Goal: Communication & Community: Answer question/provide support

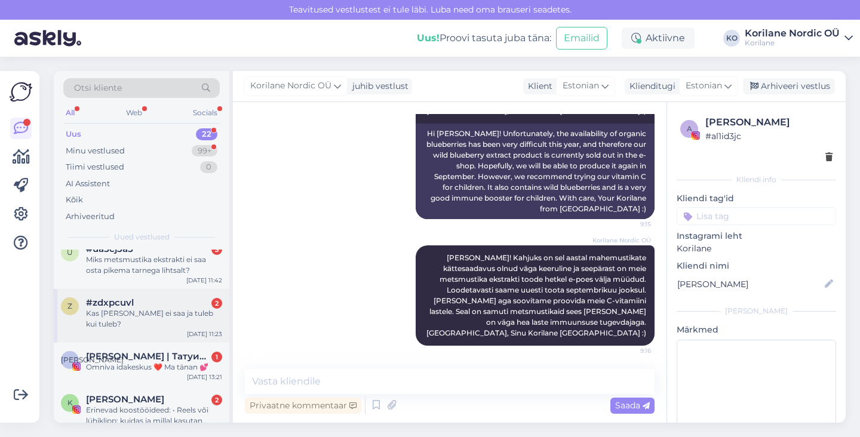
scroll to position [22, 0]
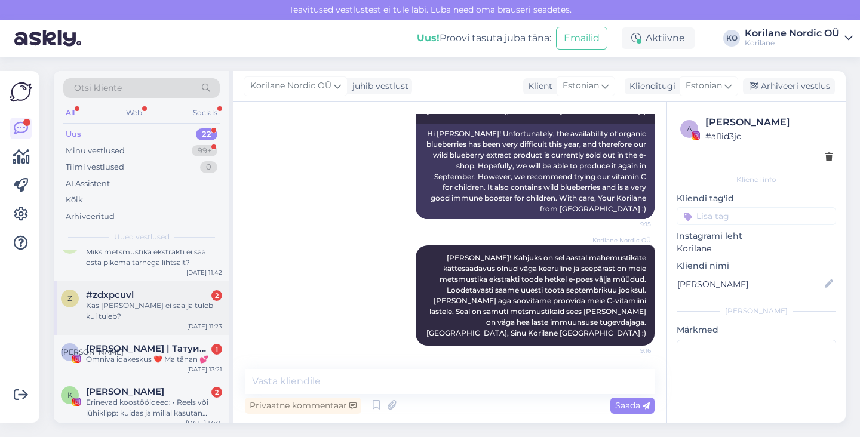
click at [117, 306] on div "Kas [PERSON_NAME] ei saa ja tuleb kui tuleb?" at bounding box center [154, 310] width 136 height 21
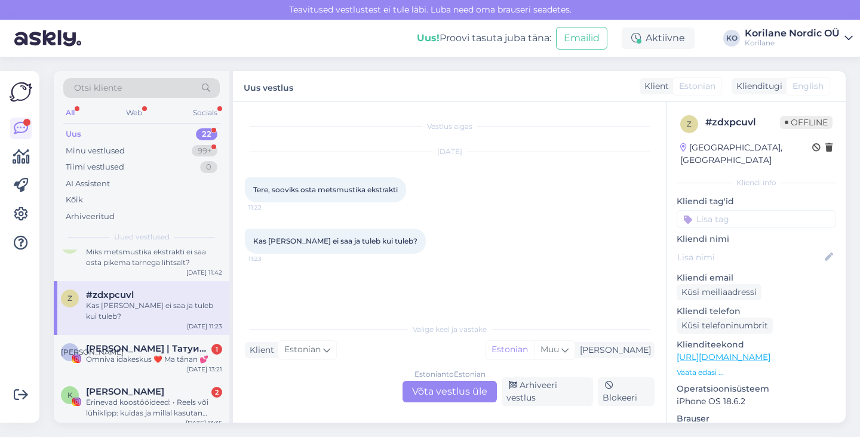
scroll to position [0, 0]
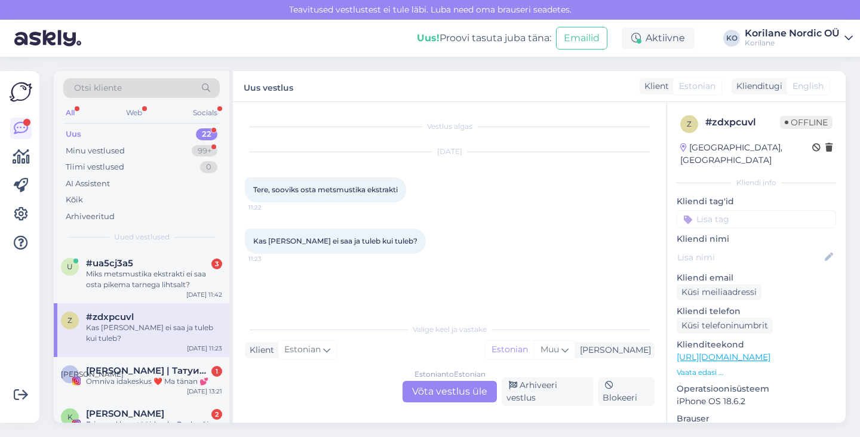
click at [448, 393] on div "Estonian to Estonian Võta vestlus üle" at bounding box center [449, 391] width 94 height 21
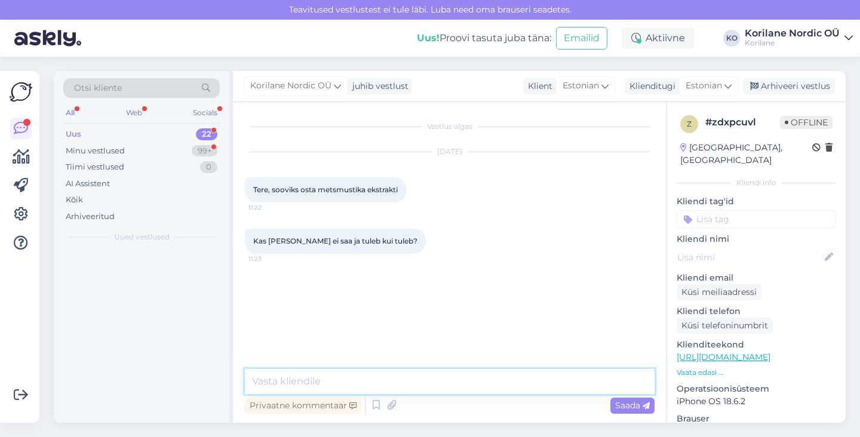
click at [409, 376] on textarea at bounding box center [450, 381] width 410 height 25
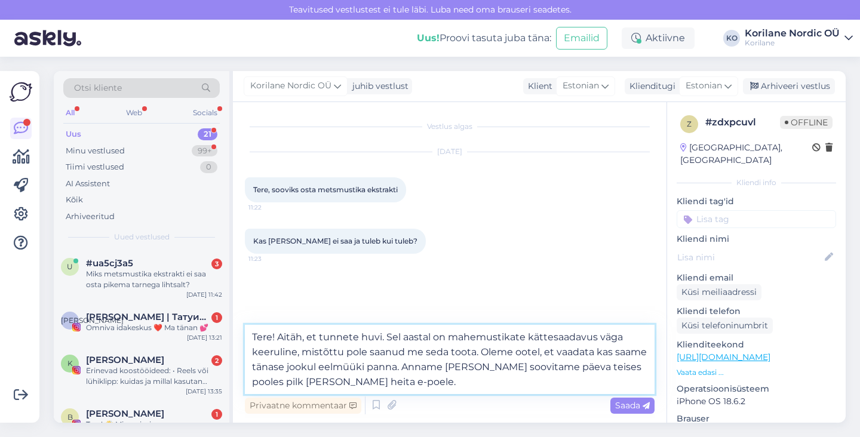
drag, startPoint x: 371, startPoint y: 376, endPoint x: 254, endPoint y: 322, distance: 128.8
click at [254, 322] on div "Vestlus algas [DATE] Tere, sooviks osta metsmustika ekstrakti 11:22 Kas [PERSON…" at bounding box center [449, 262] width 433 height 321
click at [397, 388] on textarea "Tere! Aitäh, et tunnete huvi. Sel aastal on mahemustikate kättesaadavus väga ke…" at bounding box center [450, 359] width 410 height 69
type textarea "Tere! Aitäh, et tunnete huvi. Sel aastal on mahemustikate kättesaadavus väga ke…"
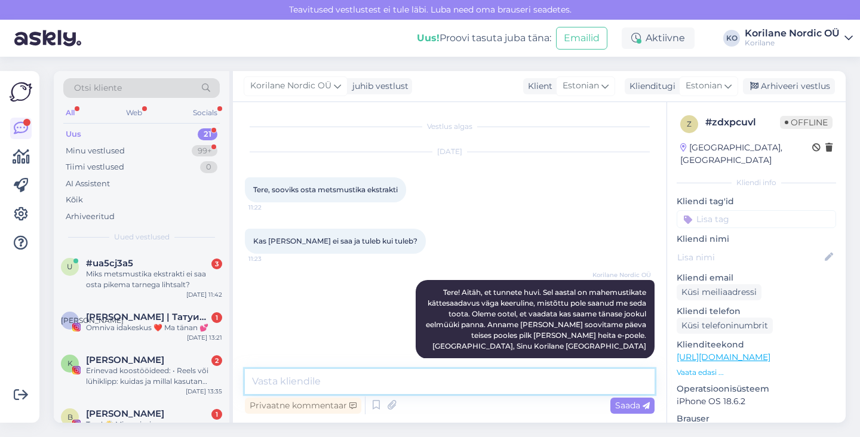
scroll to position [14, 0]
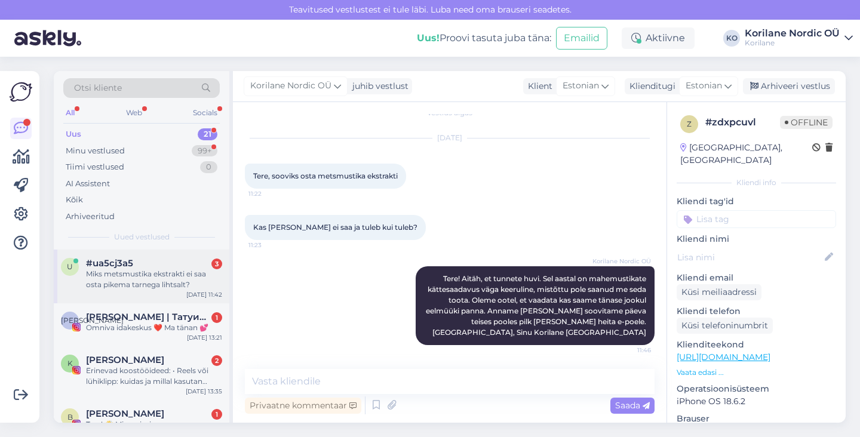
click at [161, 279] on div "Miks metsmustika ekstrakti ei saa osta pikema tarnega lihtsalt?" at bounding box center [154, 279] width 136 height 21
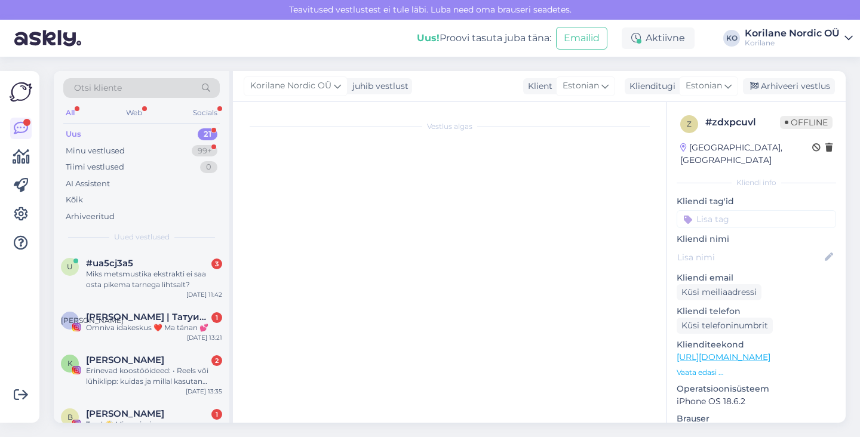
scroll to position [26, 0]
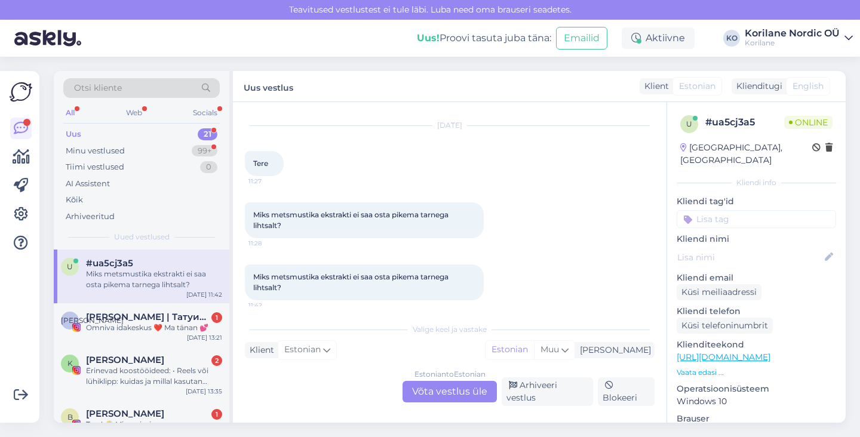
click at [432, 384] on div "Valige [PERSON_NAME] vastake Klient Estonian Mina Estonian Muu Estonian to Esto…" at bounding box center [450, 361] width 410 height 89
click at [431, 386] on div "Estonian to Estonian Võta vestlus üle" at bounding box center [449, 391] width 94 height 21
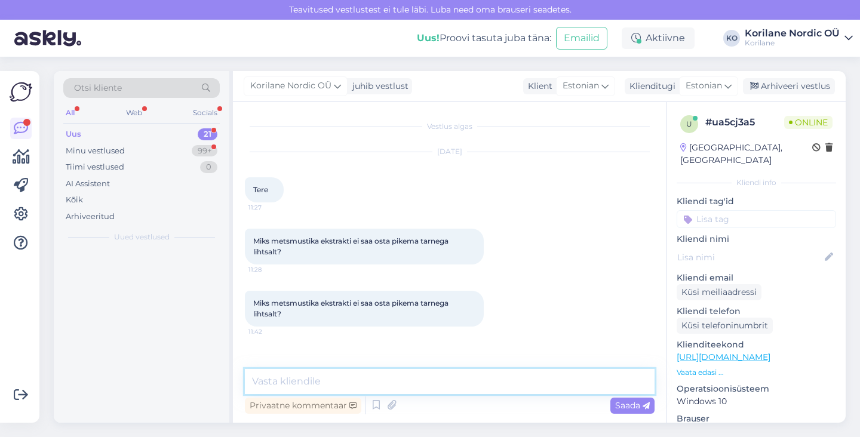
click at [408, 381] on textarea at bounding box center [450, 381] width 410 height 25
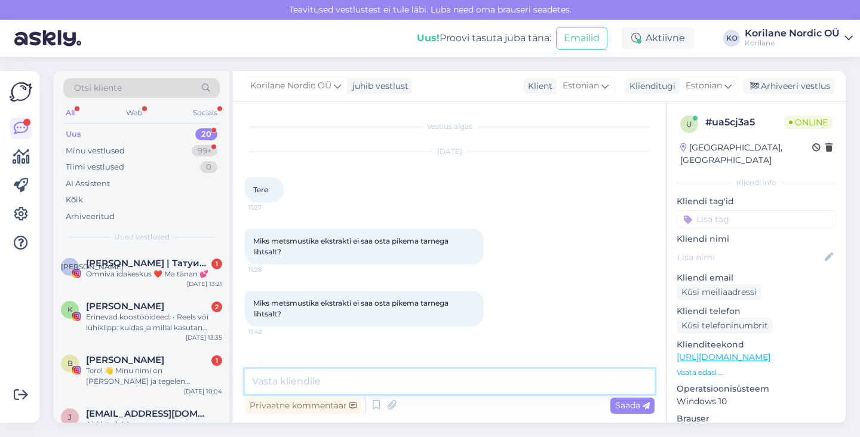
paste textarea "Tere! Aitäh, et tunnete huvi. Sel aastal on mahemustikate kättesaadavus väga ke…"
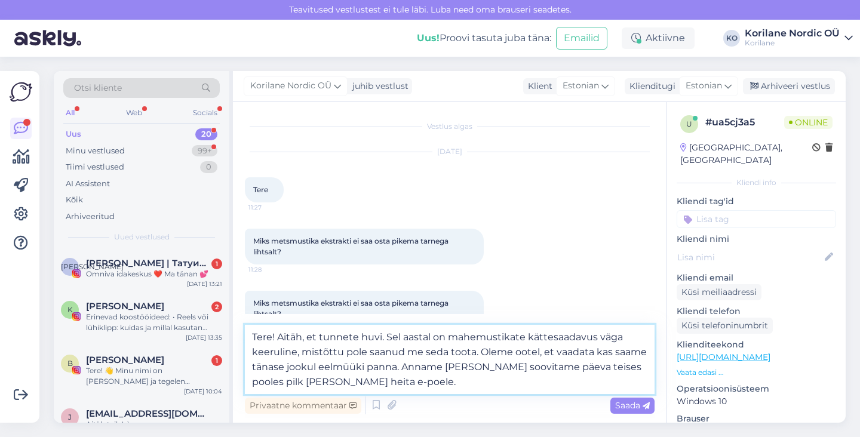
click at [386, 336] on textarea "Tere! Aitäh, et tunnete huvi. Sel aastal on mahemustikate kättesaadavus väga ke…" at bounding box center [450, 359] width 410 height 69
click at [340, 367] on textarea "Tere! Aitäh, et tunnete huvi. Kahjuks sel aastal on mahemustikate kättesaadavus…" at bounding box center [450, 359] width 410 height 69
click at [356, 367] on textarea "Tere! Aitäh, et tunnete huvi. Kahjuks sel aastal on mahemustikate kättesaadavus…" at bounding box center [450, 359] width 410 height 69
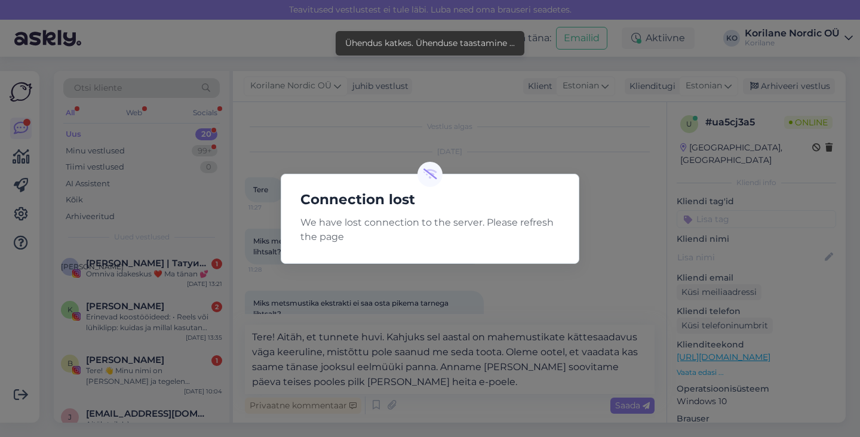
click at [537, 81] on div "Connection lost We have lost connection to the server. Please refresh the page" at bounding box center [430, 218] width 860 height 437
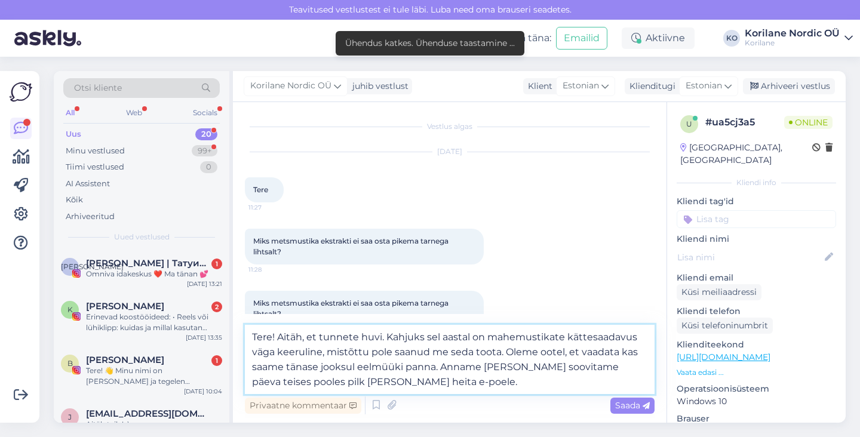
click at [410, 379] on textarea "Tere! Aitäh, et tunnete huvi. Kahjuks sel aastal on mahemustikate kättesaadavus…" at bounding box center [450, 359] width 410 height 69
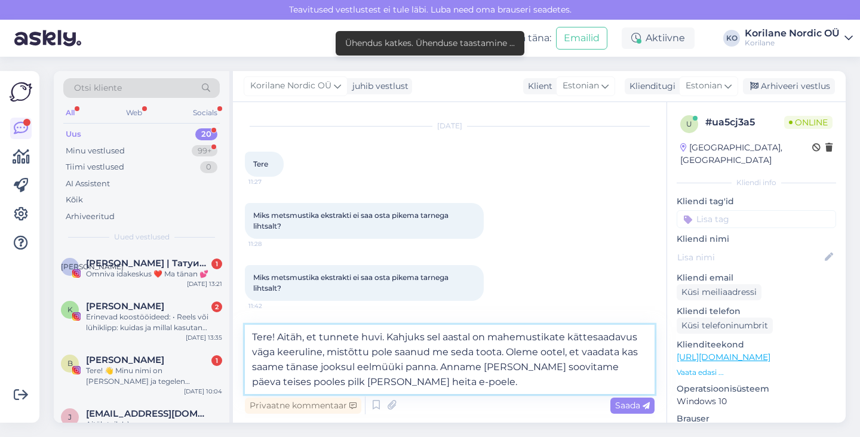
drag, startPoint x: 453, startPoint y: 385, endPoint x: 506, endPoint y: 350, distance: 63.9
click at [506, 350] on textarea "Tere! Aitäh, et tunnete huvi. Kahjuks sel aastal on mahemustikate kättesaadavus…" at bounding box center [450, 359] width 410 height 69
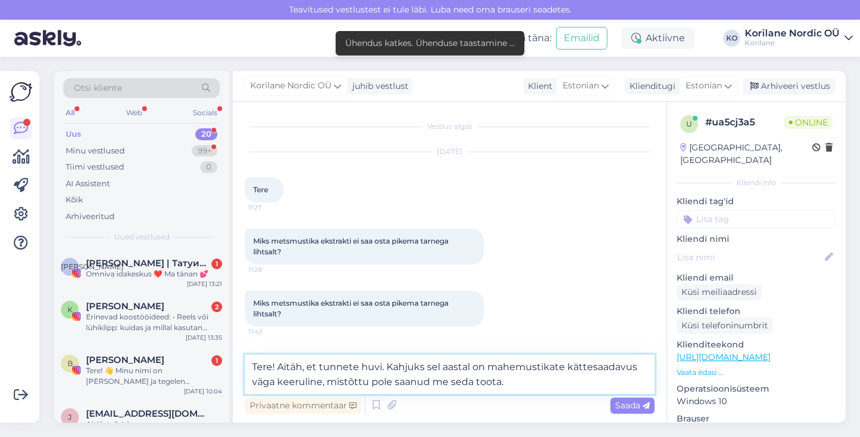
scroll to position [0, 0]
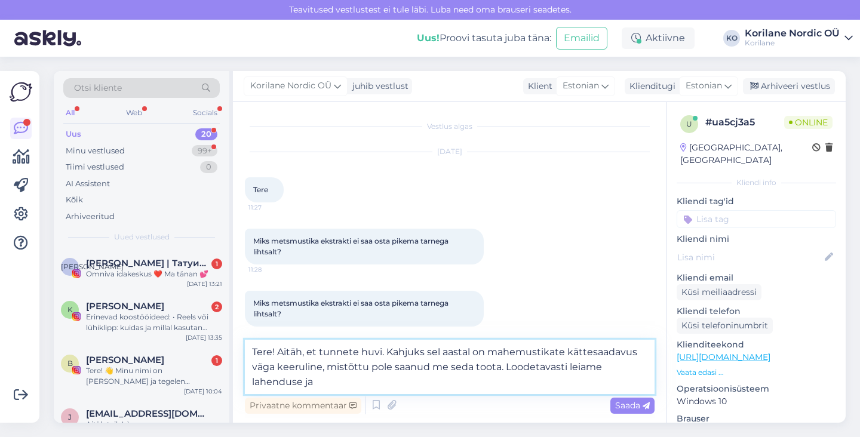
click at [503, 367] on textarea "Tere! Aitäh, et tunnete huvi. Kahjuks sel aastal on mahemustikate kättesaadavus…" at bounding box center [450, 367] width 410 height 54
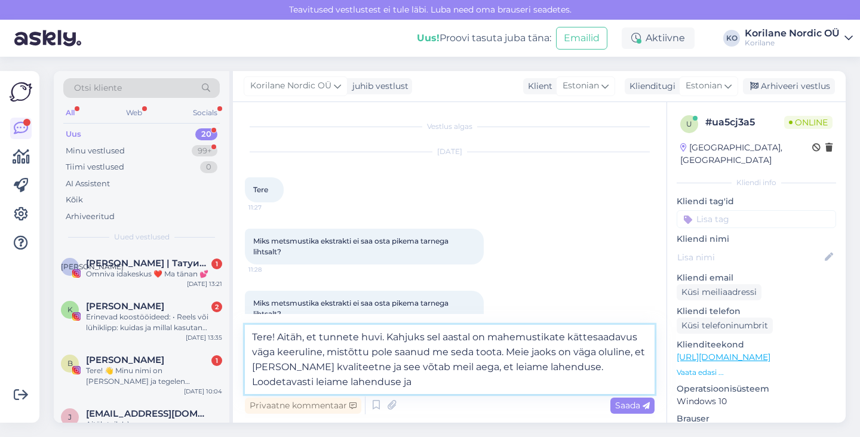
click at [442, 383] on textarea "Tere! Aitäh, et tunnete huvi. Kahjuks sel aastal on mahemustikate kättesaadavus…" at bounding box center [450, 359] width 410 height 69
drag, startPoint x: 442, startPoint y: 383, endPoint x: 224, endPoint y: 384, distance: 217.9
click at [224, 384] on div "Otsi kliente All Web Socials Uus 20 Minu vestlused 99+ Tiimi vestlused 0 AI Ass…" at bounding box center [450, 247] width 792 height 352
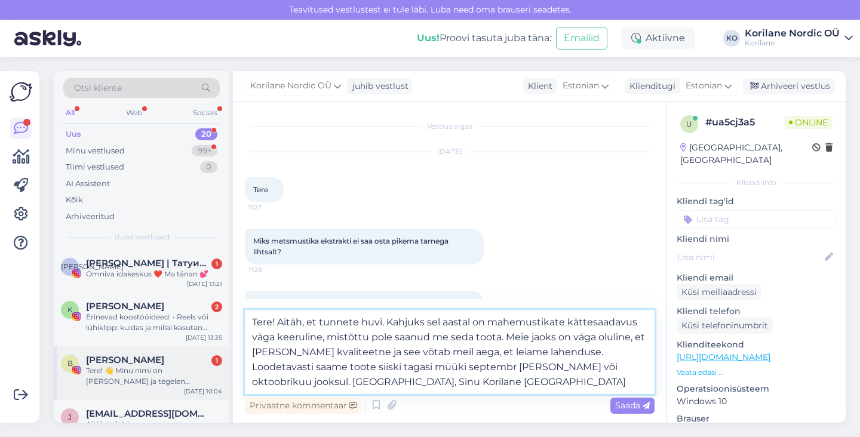
type textarea "Tere! Aitäh, et tunnete huvi. Kahjuks sel aastal on mahemustikate kättesaadavus…"
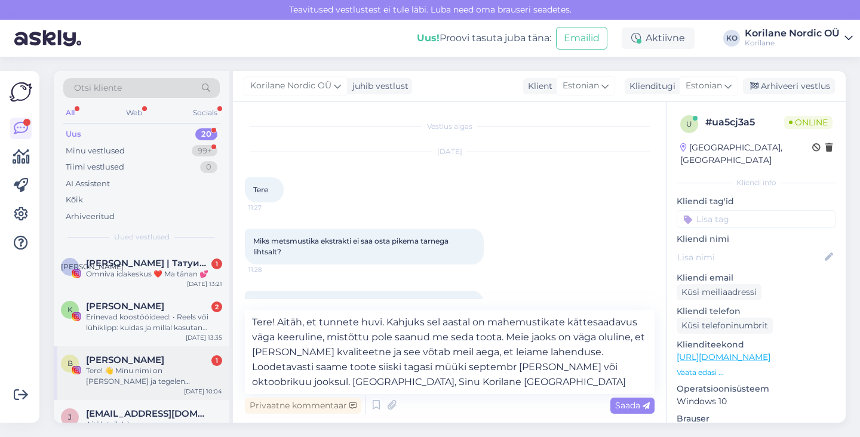
click at [224, 384] on div "B [PERSON_NAME] 1 Tere! 👋 Minu nimi on [PERSON_NAME] ja tegelen sisuloomisega I…" at bounding box center [142, 373] width 176 height 54
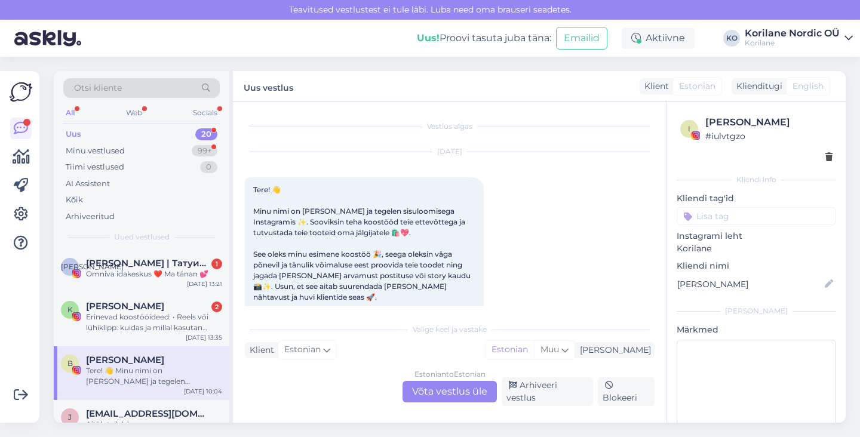
scroll to position [25, 0]
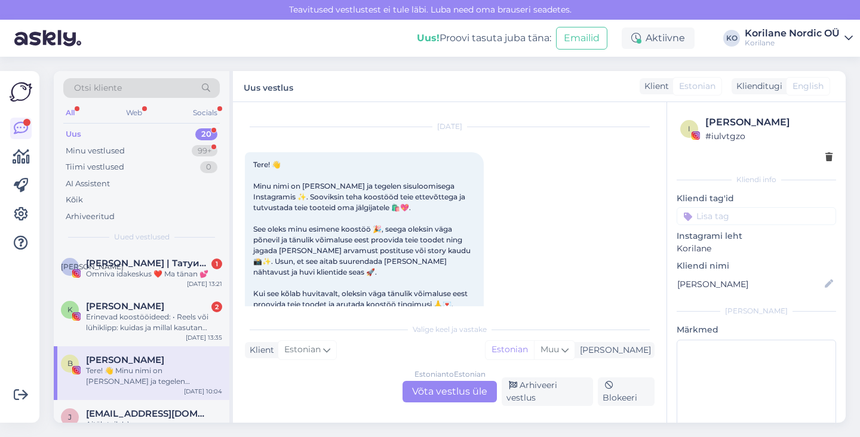
click at [224, 384] on div "B [PERSON_NAME] Tere! 👋 Minu nimi on [PERSON_NAME] ja tegelen sisuloomisega Ins…" at bounding box center [142, 373] width 176 height 54
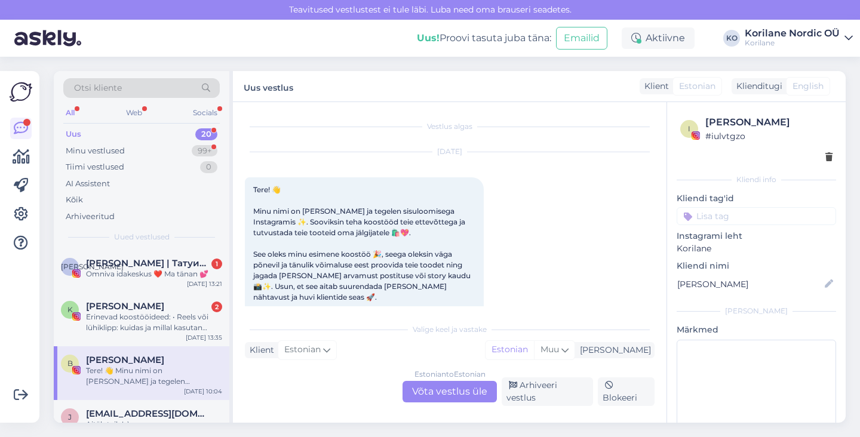
scroll to position [96, 0]
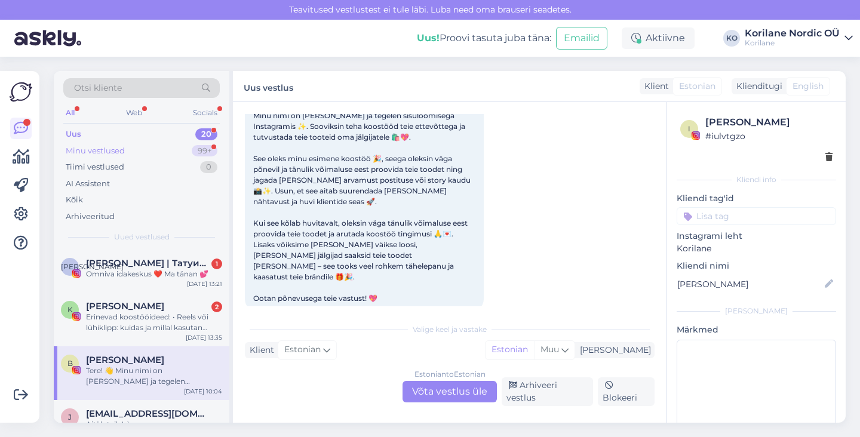
click at [129, 152] on div "Minu vestlused 99+" at bounding box center [141, 151] width 156 height 17
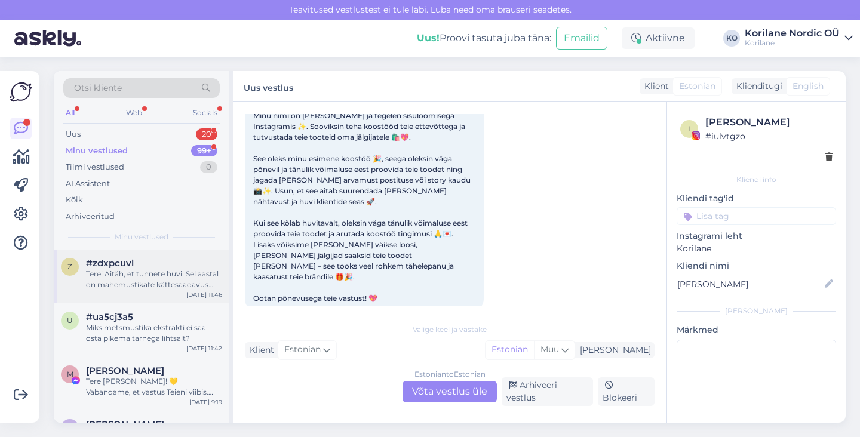
click at [117, 288] on div "Tere! Aitäh, et tunnete huvi. Sel aastal on mahemustikate kättesaadavus väga ke…" at bounding box center [154, 279] width 136 height 21
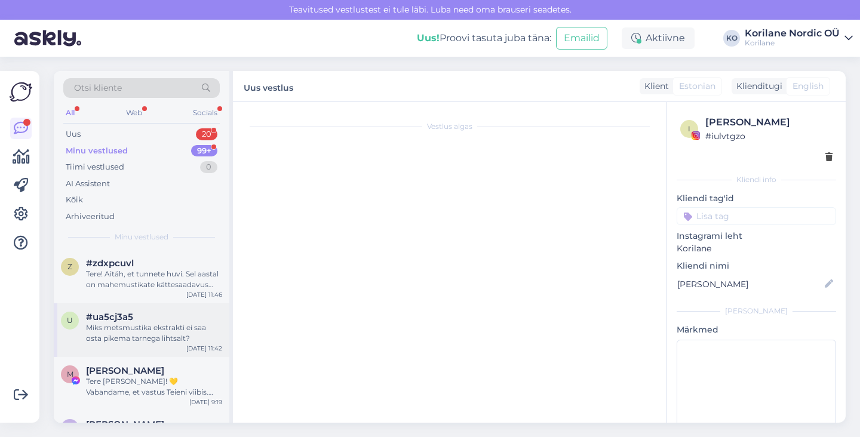
scroll to position [14, 0]
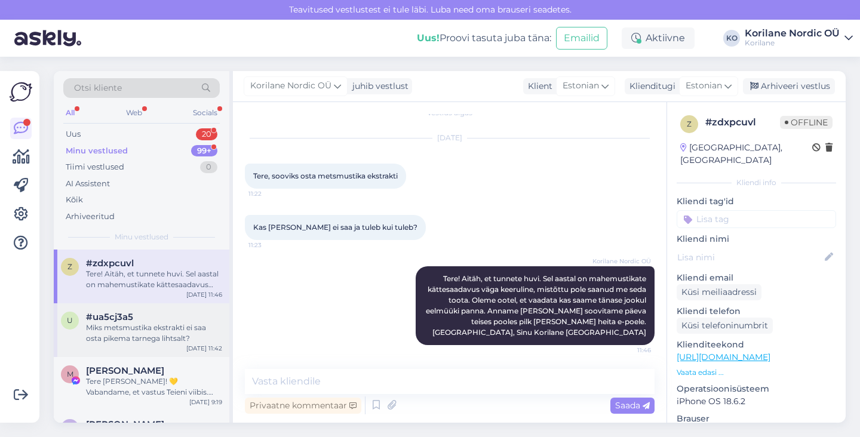
click at [126, 328] on div "Miks metsmustika ekstrakti ei saa osta pikema tarnega lihtsalt?" at bounding box center [154, 332] width 136 height 21
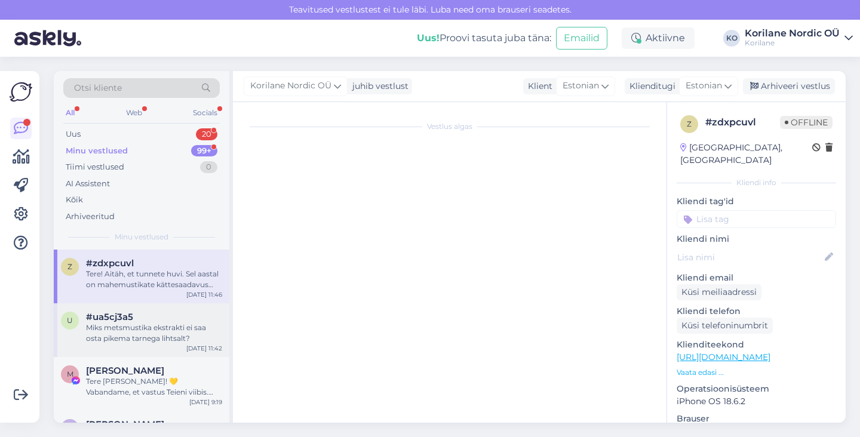
scroll to position [0, 0]
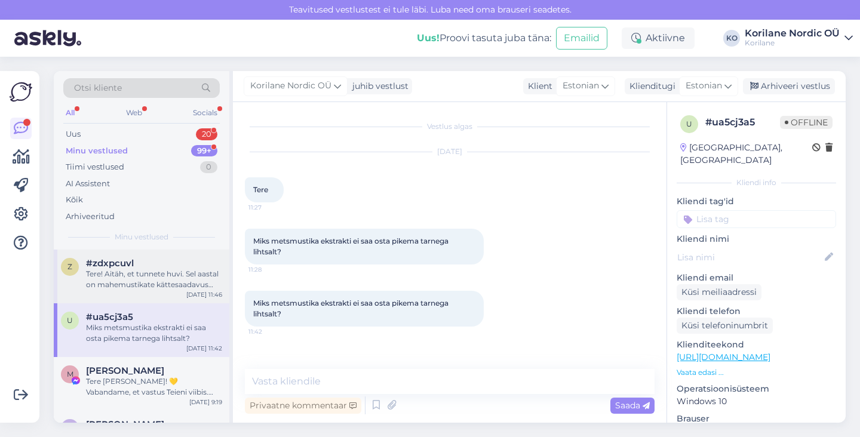
click at [136, 277] on div "Tere! Aitäh, et tunnete huvi. Sel aastal on mahemustikate kättesaadavus väga ke…" at bounding box center [154, 279] width 136 height 21
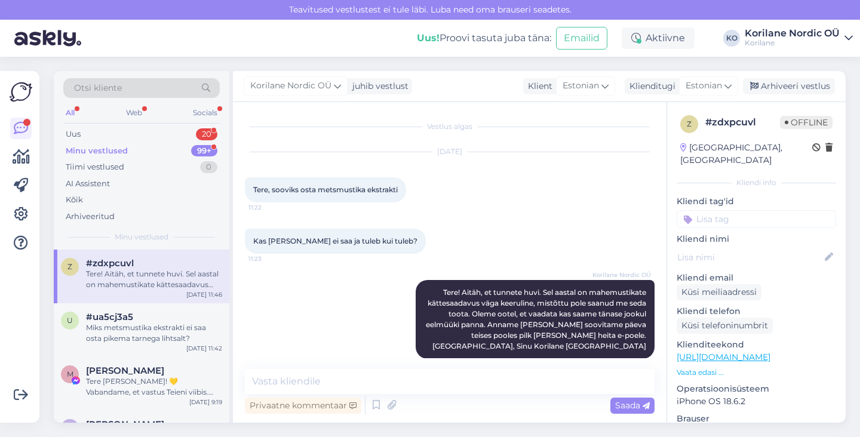
scroll to position [14, 0]
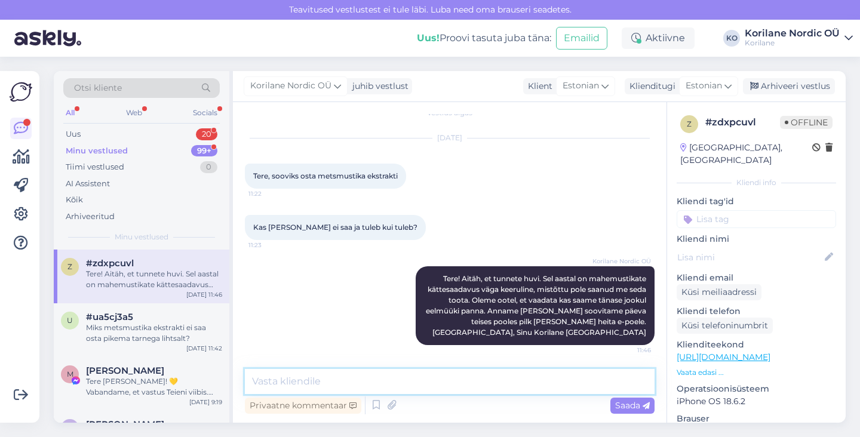
click at [359, 392] on textarea at bounding box center [450, 381] width 410 height 25
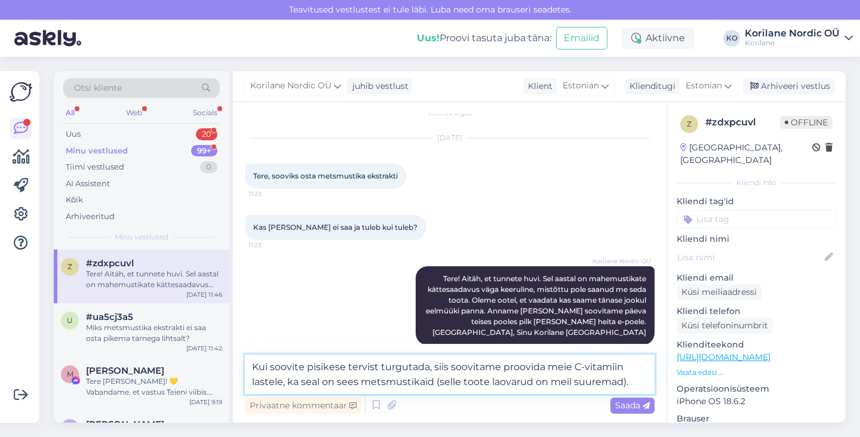
click at [485, 381] on textarea "Kui soovite pisikese tervist turgutada, siis soovitame proovida meie C-vitamiin…" at bounding box center [450, 374] width 410 height 39
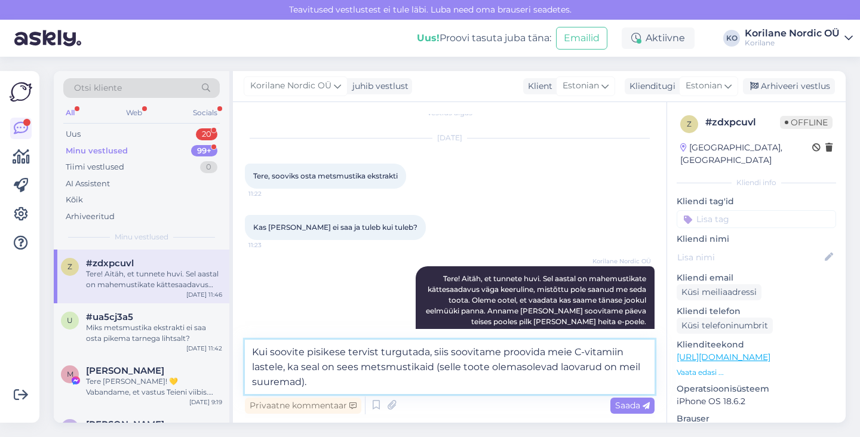
click at [454, 384] on textarea "Kui soovite pisikese tervist turgutada, siis soovitame proovida meie C-vitamiin…" at bounding box center [450, 367] width 410 height 54
type textarea "Kui soovite pisikese tervist turgutada, siis soovitame proovida meie C-vitamiin…"
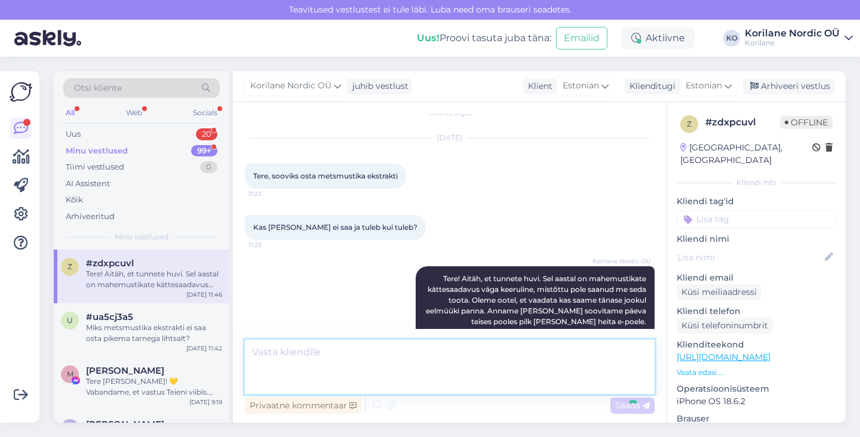
scroll to position [87, 0]
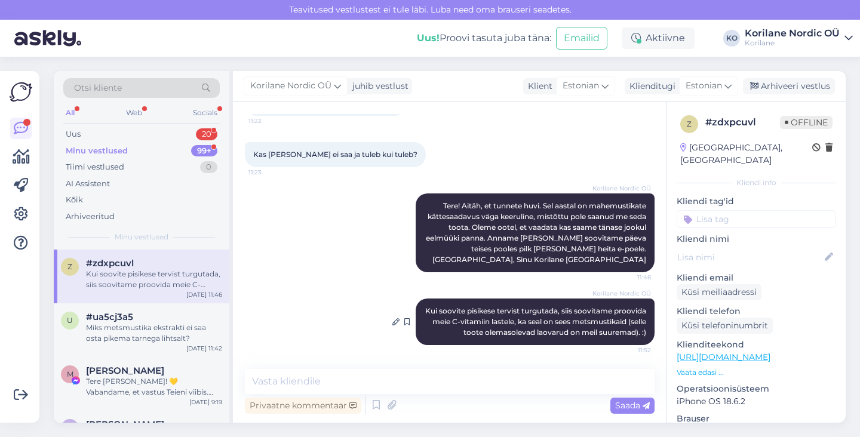
click at [479, 319] on span "Kui soovite pisikese tervist turgutada, siis soovitame proovida meie C-vitamiin…" at bounding box center [536, 321] width 223 height 30
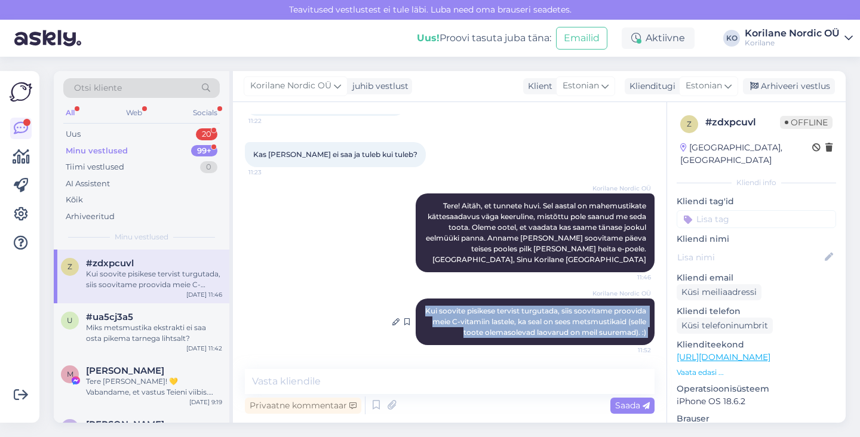
click at [479, 319] on span "Kui soovite pisikese tervist turgutada, siis soovitame proovida meie C-vitamiin…" at bounding box center [536, 321] width 223 height 30
copy div "Kui soovite pisikese tervist turgutada, siis soovitame proovida meie C-vitamiin…"
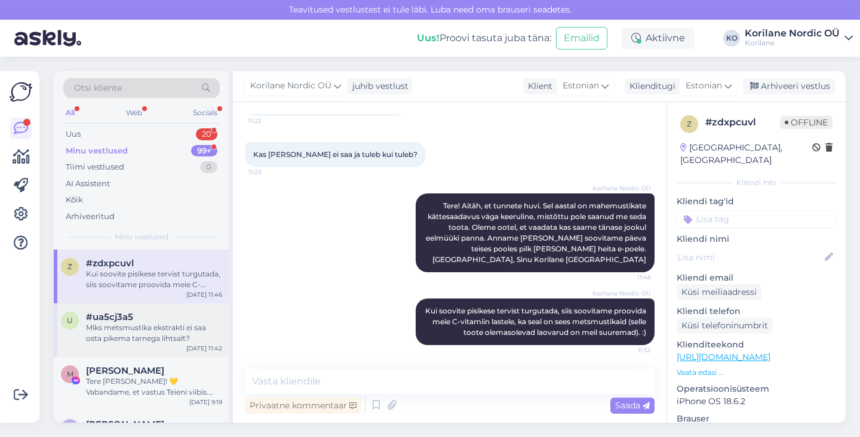
click at [121, 332] on div "Miks metsmustika ekstrakti ei saa osta pikema tarnega lihtsalt?" at bounding box center [154, 332] width 136 height 21
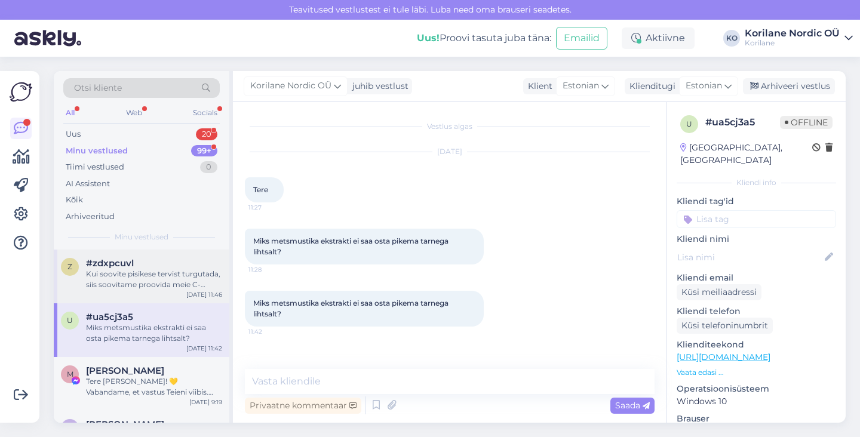
click at [141, 270] on div "Kui soovite pisikese tervist turgutada, siis soovitame proovida meie C-vitamiin…" at bounding box center [154, 279] width 136 height 21
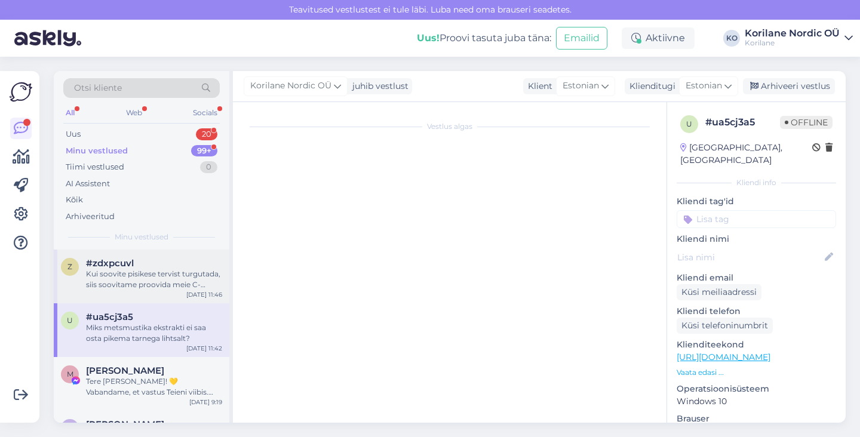
scroll to position [87, 0]
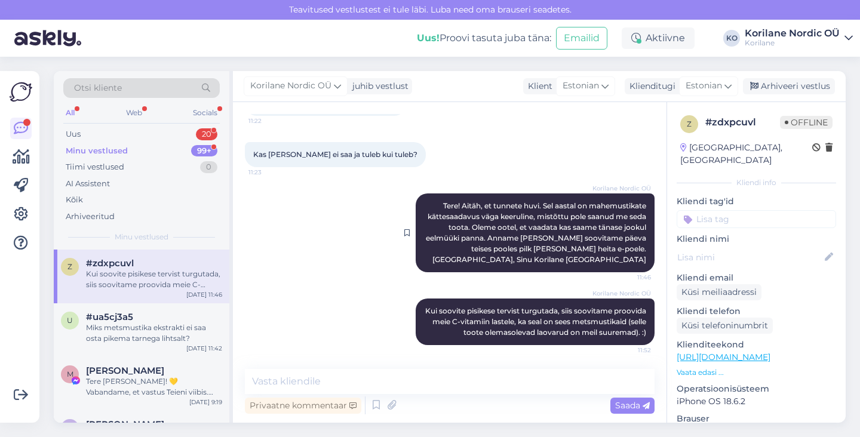
click at [506, 233] on div "Korilane Nordic OÜ Tere! Aitäh, et tunnete huvi. Sel aastal on mahemustikate kä…" at bounding box center [535, 232] width 239 height 79
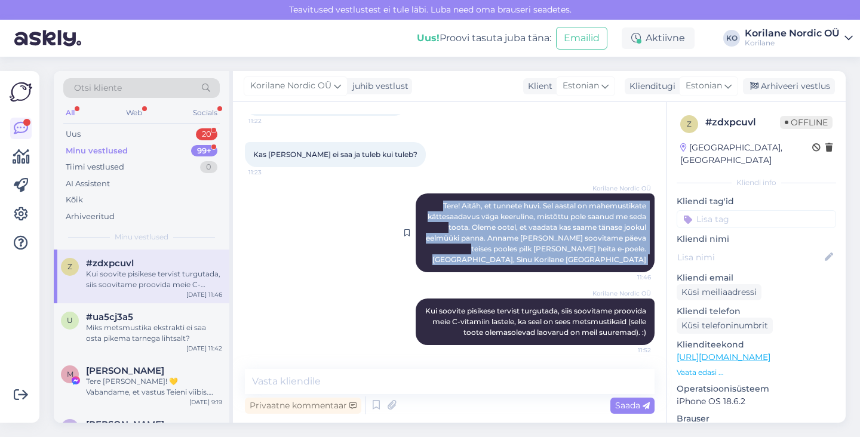
click at [506, 233] on div "Korilane Nordic OÜ Tere! Aitäh, et tunnete huvi. Sel aastal on mahemustikate kä…" at bounding box center [535, 232] width 239 height 79
copy div "Tere! Aitäh, et tunnete huvi. Sel aastal on mahemustikate kättesaadavus väga ke…"
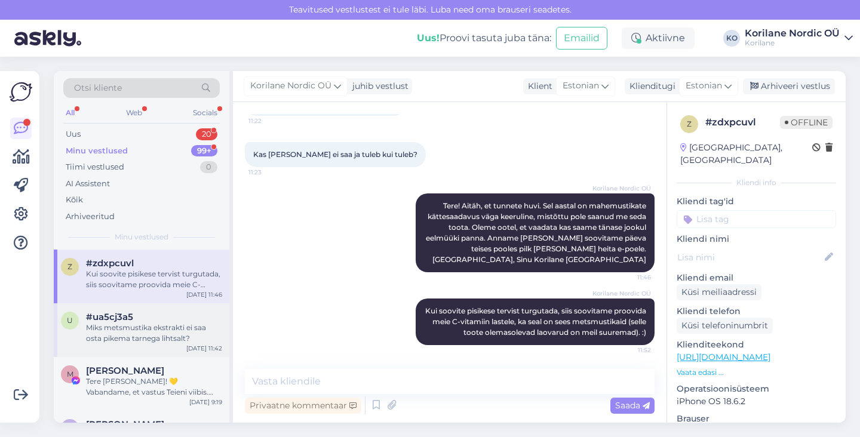
click at [174, 321] on div "#ua5cj3a5" at bounding box center [154, 317] width 136 height 11
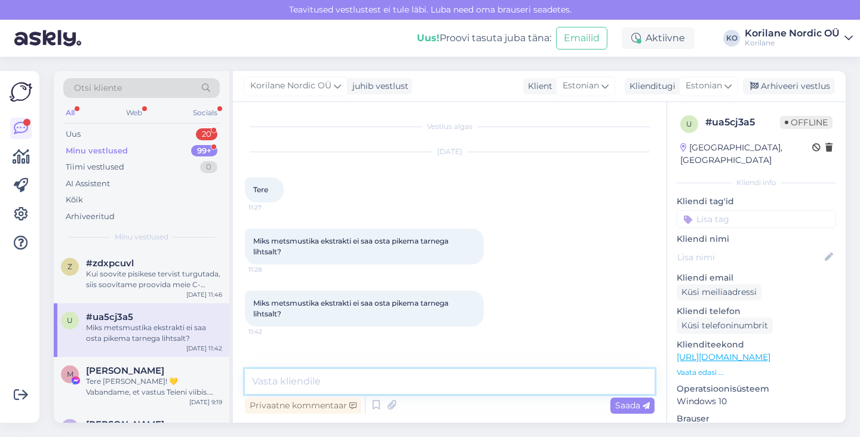
click at [320, 383] on textarea at bounding box center [450, 381] width 410 height 25
paste textarea "Tere! Aitäh, et tunnete huvi. Sel aastal on mahemustikate kättesaadavus väga ke…"
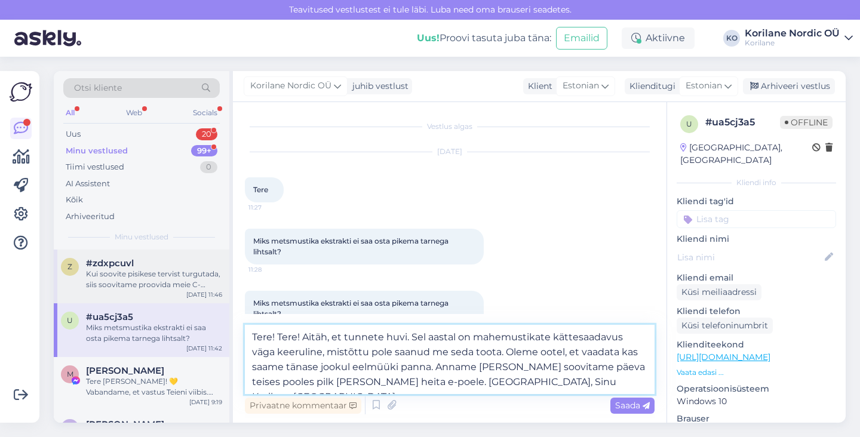
type textarea "Tere! Tere! Aitäh, et tunnete huvi. Sel aastal on mahemustikate kättesaadavus v…"
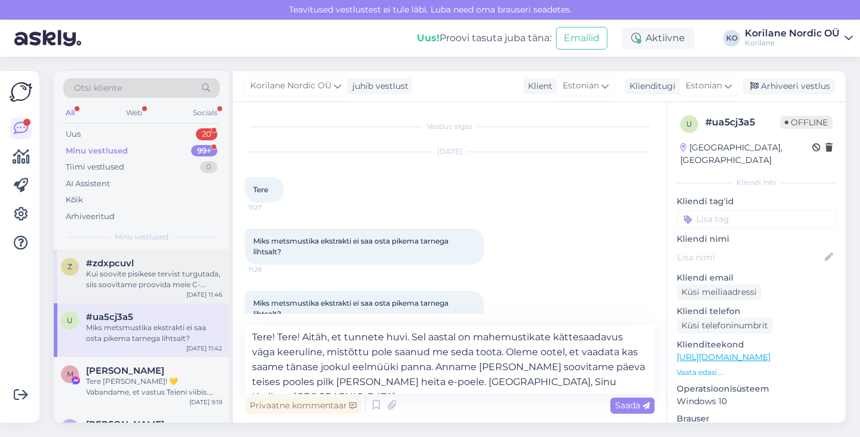
click at [168, 281] on div "Kui soovite pisikese tervist turgutada, siis soovitame proovida meie C-vitamiin…" at bounding box center [154, 279] width 136 height 21
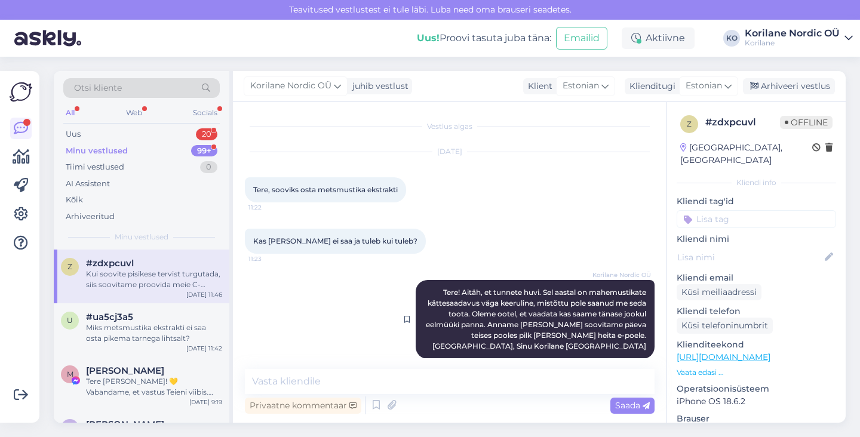
scroll to position [87, 0]
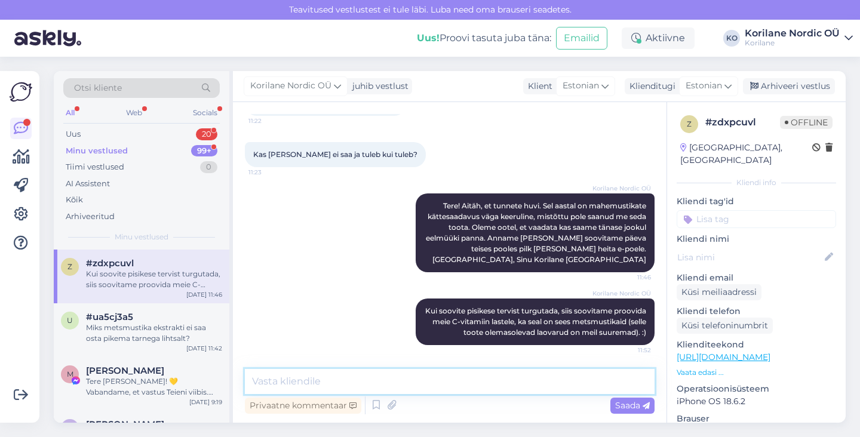
click at [408, 386] on textarea at bounding box center [450, 381] width 410 height 25
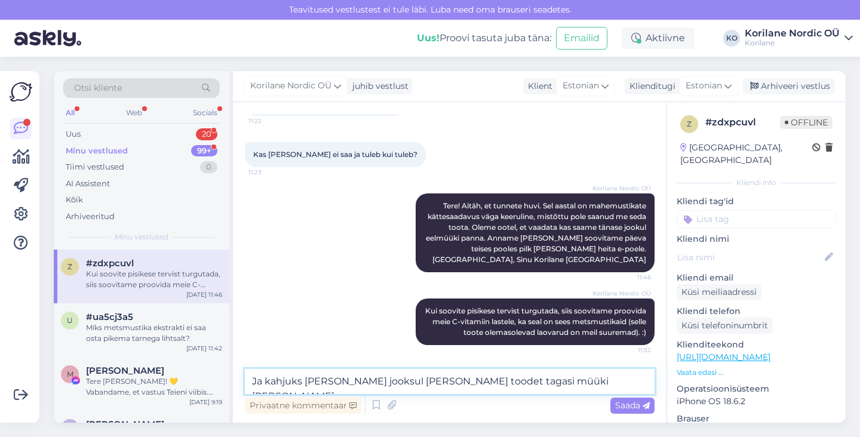
drag, startPoint x: 420, startPoint y: 381, endPoint x: 443, endPoint y: 381, distance: 23.3
click at [443, 381] on textarea "Ja kahjuks [PERSON_NAME] jooksul [PERSON_NAME] toodet tagasi müüki [PERSON_NAME…" at bounding box center [450, 381] width 410 height 25
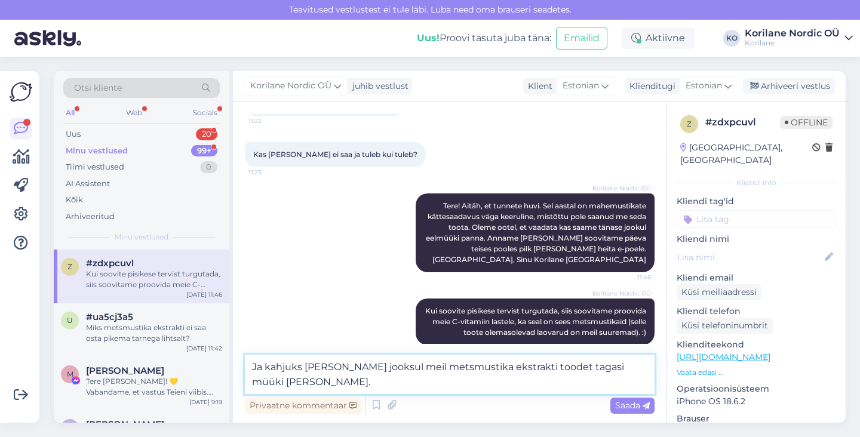
click at [542, 370] on textarea "Ja kahjuks [PERSON_NAME] jooksul meil metsmustika ekstrakti toodet tagasi müüki…" at bounding box center [450, 374] width 410 height 39
type textarea "Ja kahjuks [PERSON_NAME] jooksul meil metsmustika ekstrakti tagasi müüki [PERSO…"
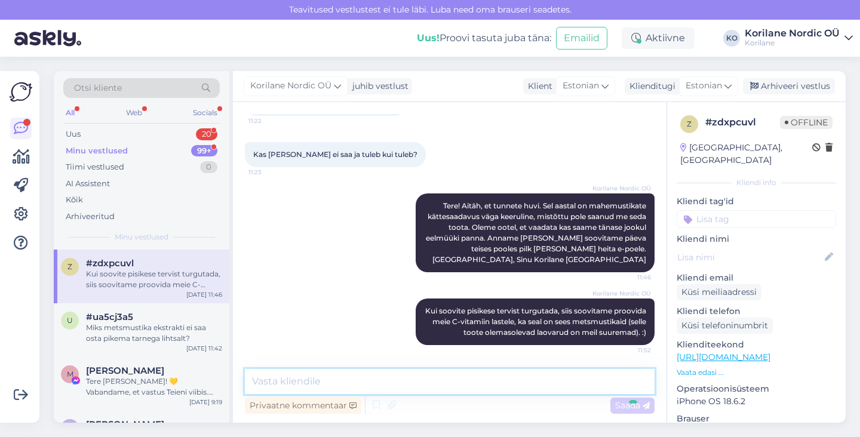
scroll to position [149, 0]
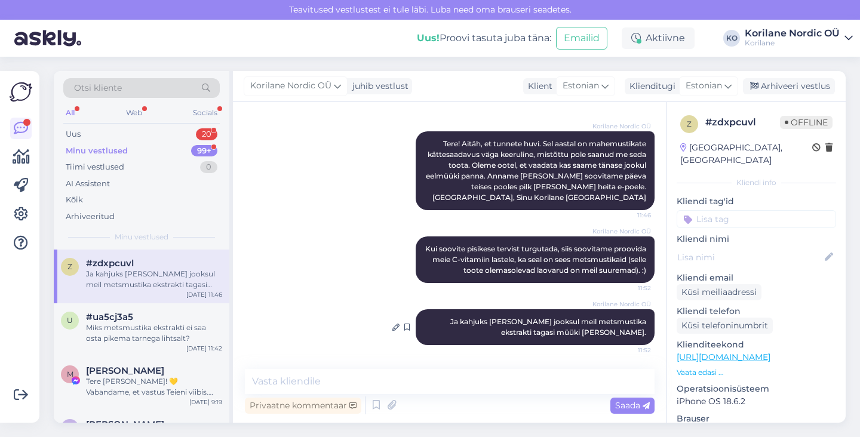
click at [533, 323] on span "Ja kahjuks [PERSON_NAME] jooksul meil metsmustika ekstrakti tagasi müüki [PERSO…" at bounding box center [549, 327] width 198 height 20
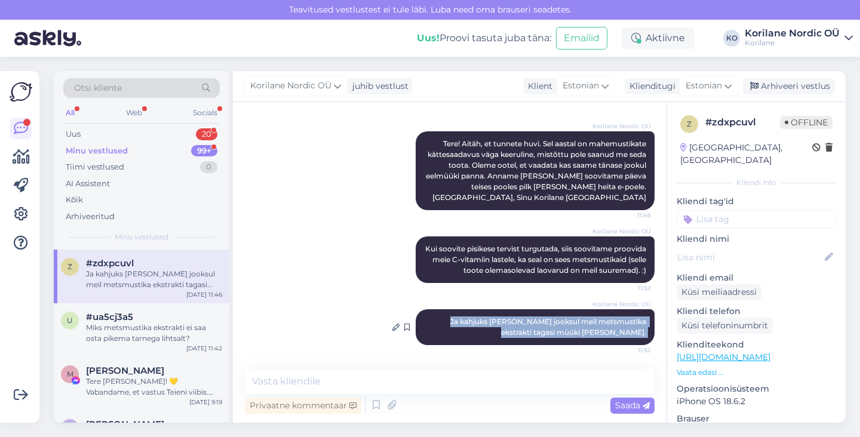
click at [533, 323] on span "Ja kahjuks [PERSON_NAME] jooksul meil metsmustika ekstrakti tagasi müüki [PERSO…" at bounding box center [549, 327] width 198 height 20
copy div "Ja kahjuks [PERSON_NAME] jooksul meil metsmustika ekstrakti tagasi müüki [PERSO…"
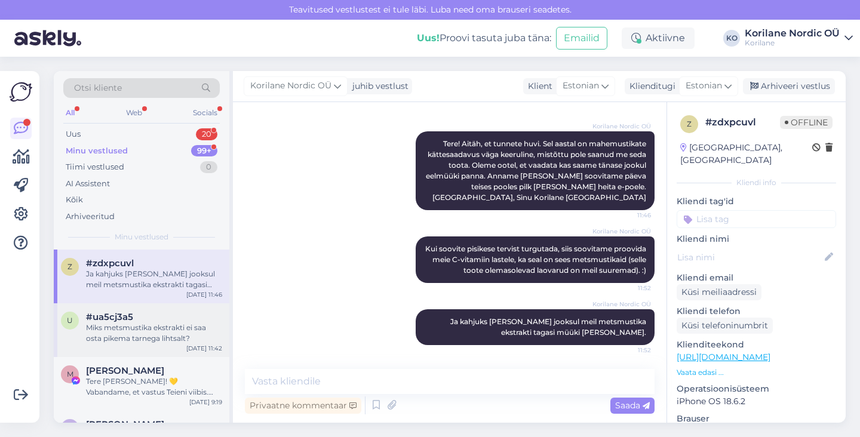
click at [136, 318] on div "#ua5cj3a5" at bounding box center [154, 317] width 136 height 11
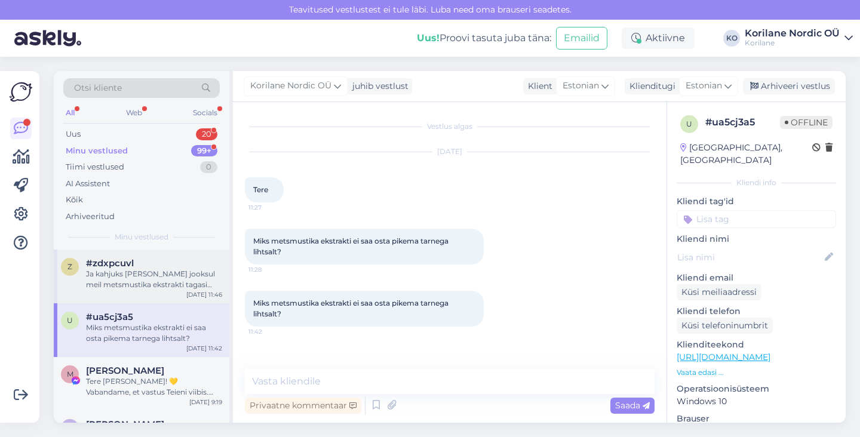
click at [172, 276] on div "Ja kahjuks [PERSON_NAME] jooksul meil metsmustika ekstrakti tagasi müüki [PERSO…" at bounding box center [154, 279] width 136 height 21
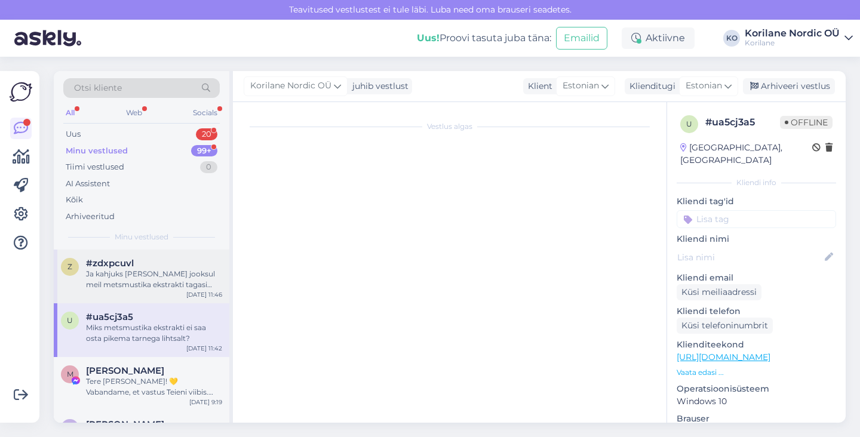
scroll to position [149, 0]
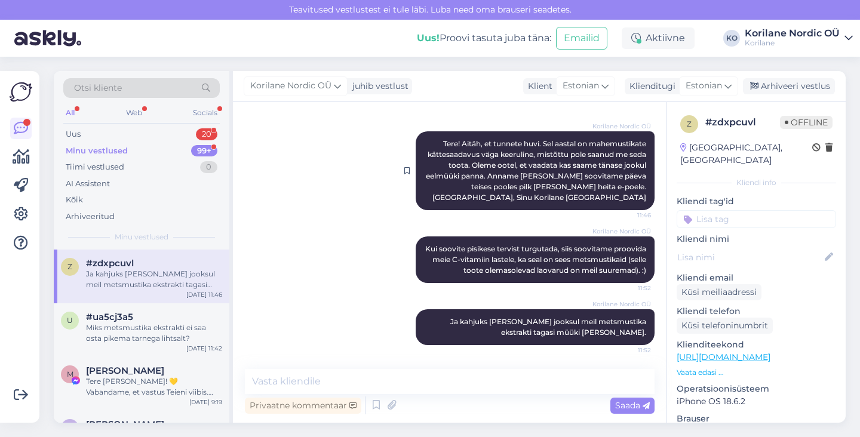
click at [496, 186] on span "Tere! Aitäh, et tunnete huvi. Sel aastal on mahemustikate kättesaadavus väga ke…" at bounding box center [537, 170] width 222 height 63
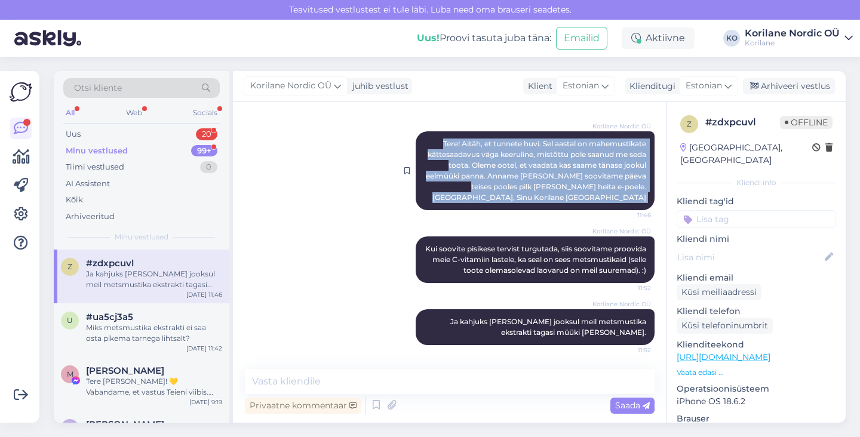
click at [496, 186] on span "Tere! Aitäh, et tunnete huvi. Sel aastal on mahemustikate kättesaadavus väga ke…" at bounding box center [537, 170] width 222 height 63
copy div "Tere! Aitäh, et tunnete huvi. Sel aastal on mahemustikate kättesaadavus väga ke…"
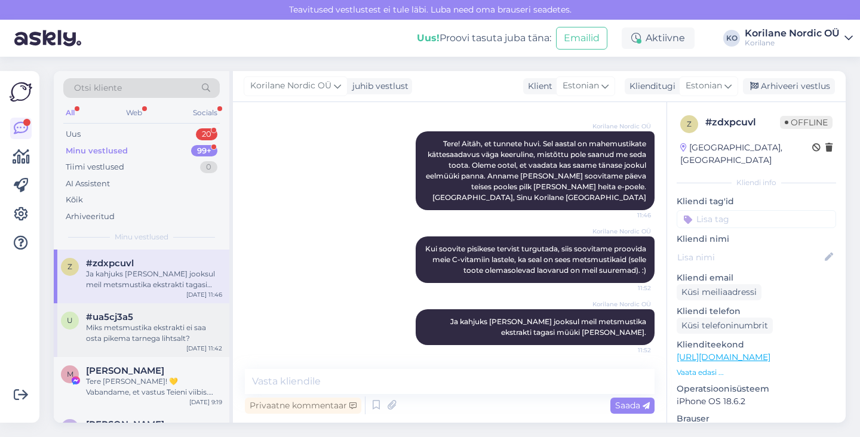
click at [147, 328] on div "Miks metsmustika ekstrakti ei saa osta pikema tarnega lihtsalt?" at bounding box center [154, 332] width 136 height 21
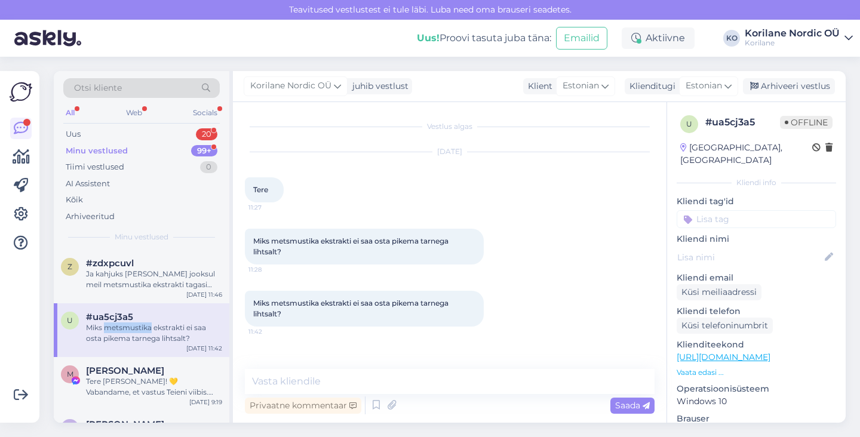
click at [147, 328] on div "Miks metsmustika ekstrakti ei saa osta pikema tarnega lihtsalt?" at bounding box center [154, 332] width 136 height 21
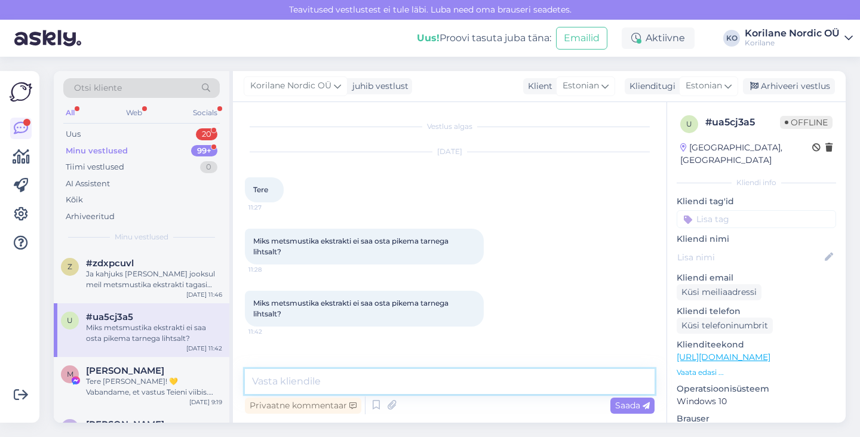
click at [296, 383] on textarea at bounding box center [450, 381] width 410 height 25
paste textarea "Tere! Aitäh, et tunnete huvi. Sel aastal on mahemustikate kättesaadavus väga ke…"
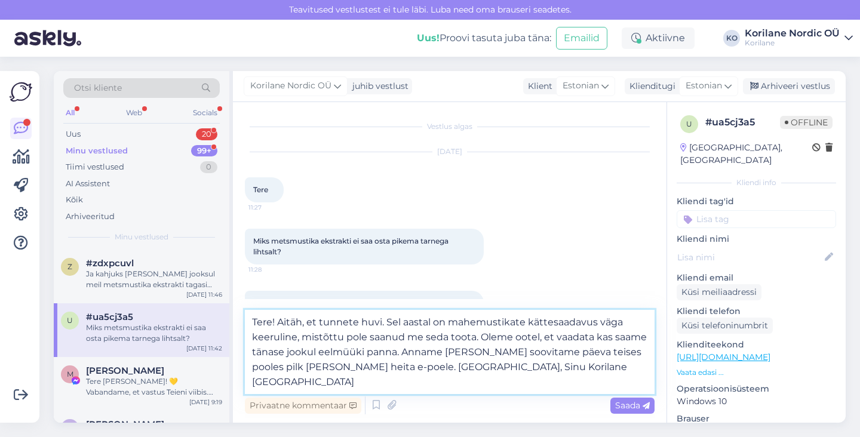
drag, startPoint x: 479, startPoint y: 336, endPoint x: 557, endPoint y: 360, distance: 81.4
click at [556, 360] on textarea "Tere! Aitäh, et tunnete huvi. Sel aastal on mahemustikate kättesaadavus väga ke…" at bounding box center [450, 352] width 410 height 84
type textarea "Tere! Aitäh, et tunnete huvi. Sel aastal on mahemustikate kättesaadavus väga ke…"
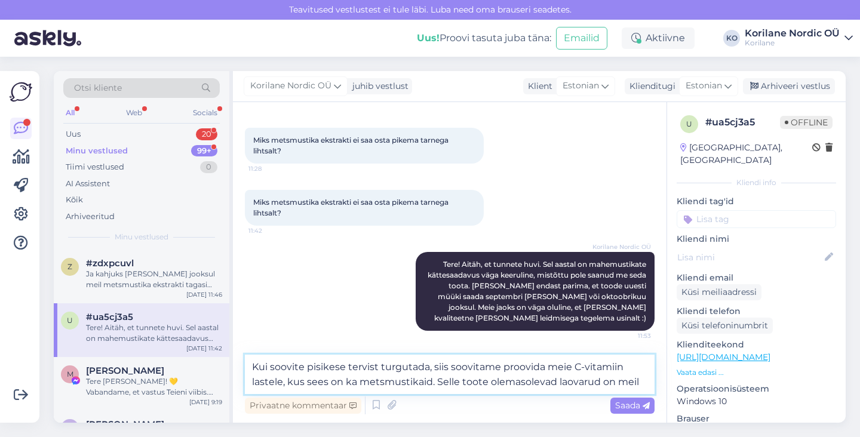
scroll to position [116, 0]
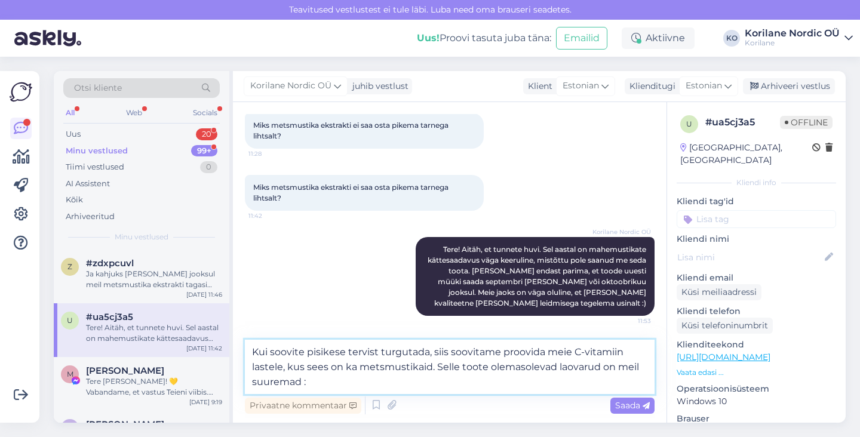
type textarea "Kui soovite pisikese tervist turgutada, siis soovitame proovida meie C-vitamiin…"
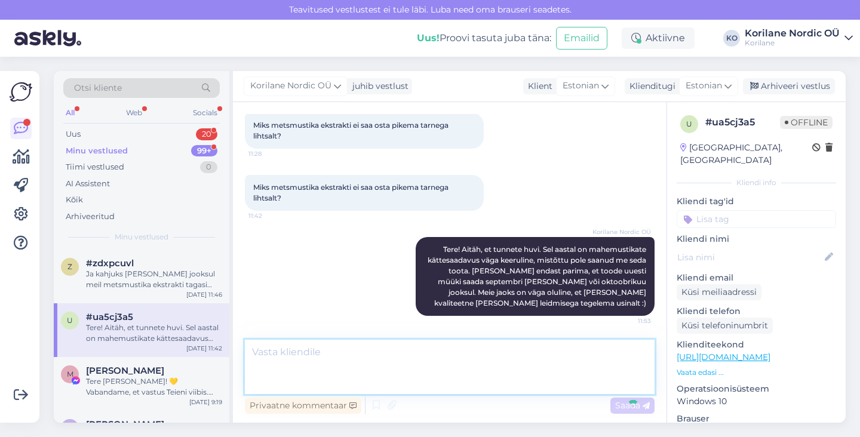
scroll to position [159, 0]
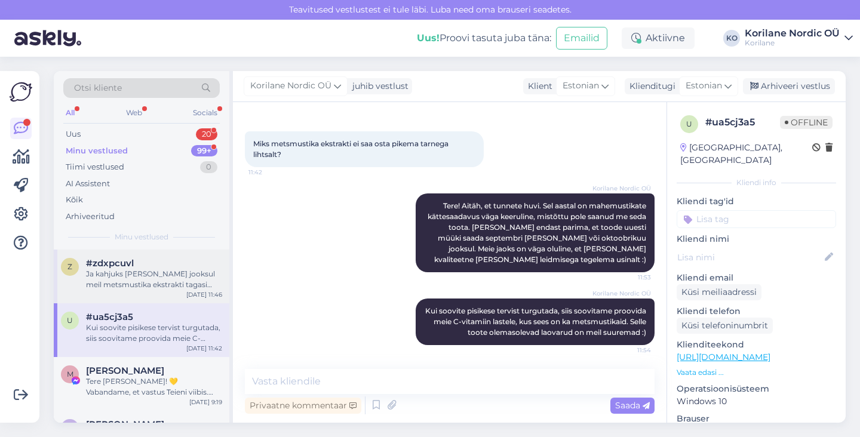
click at [152, 285] on div "Ja kahjuks [PERSON_NAME] jooksul meil metsmustika ekstrakti tagasi müüki [PERSO…" at bounding box center [154, 279] width 136 height 21
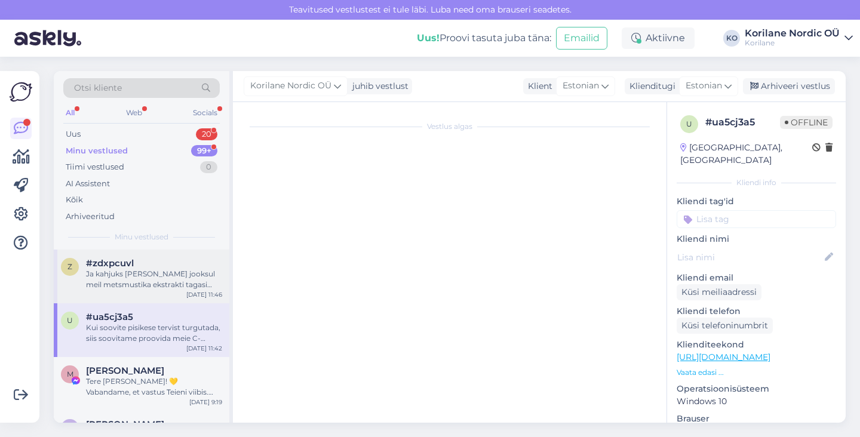
scroll to position [149, 0]
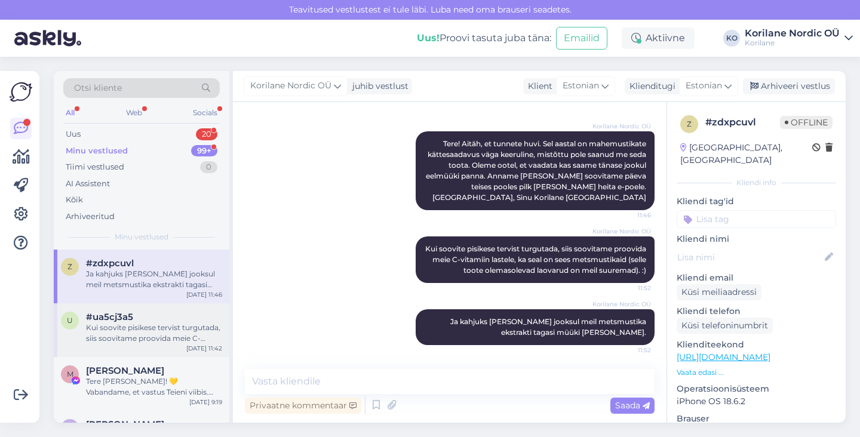
click at [143, 334] on div "Kui soovite pisikese tervist turgutada, siis soovitame proovida meie C-vitamiin…" at bounding box center [154, 332] width 136 height 21
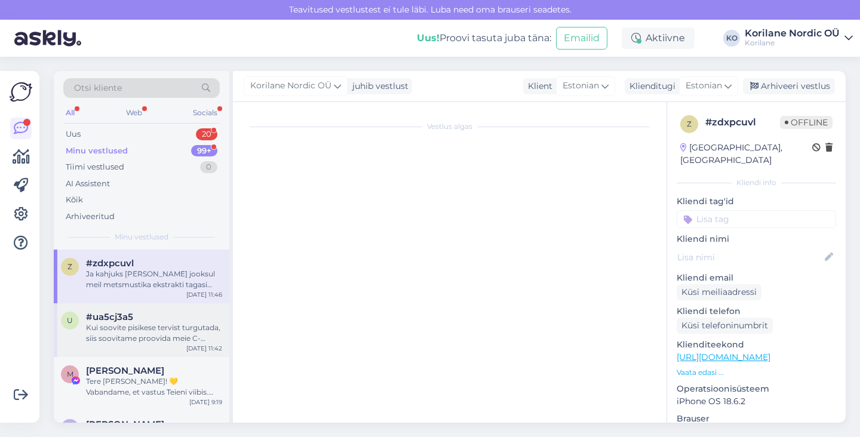
scroll to position [159, 0]
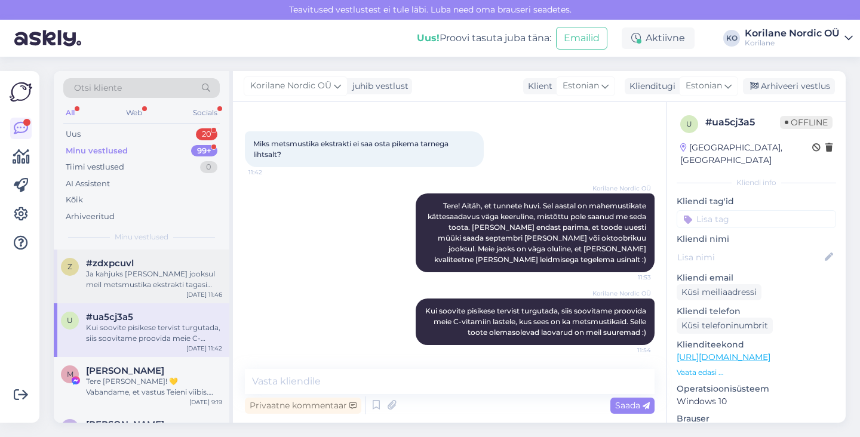
click at [121, 255] on div "z #zdxpcuvl Ja kahjuks [PERSON_NAME] jooksul meil metsmustika ekstrakti tagasi …" at bounding box center [142, 277] width 176 height 54
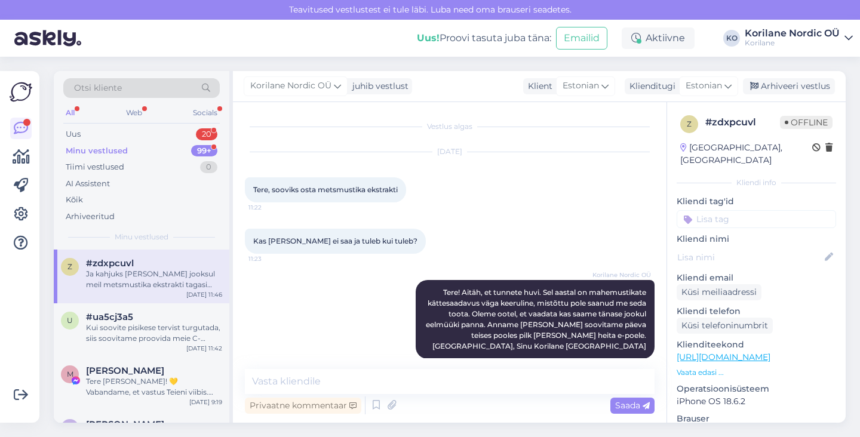
scroll to position [149, 0]
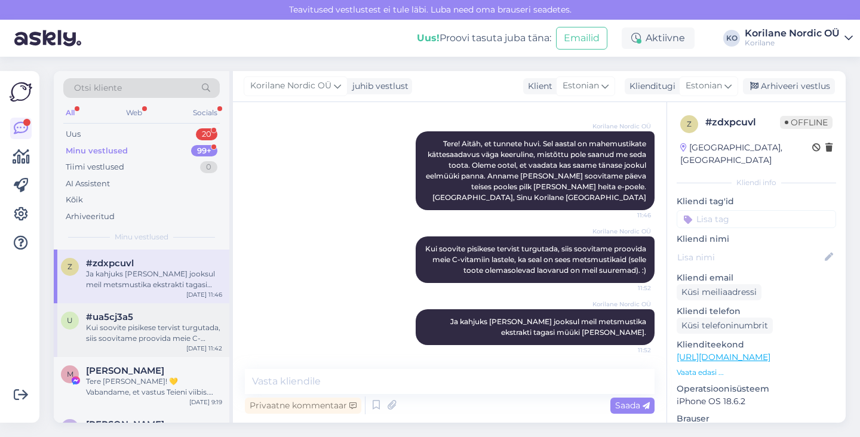
click at [81, 341] on div "u #ua5cj3a5 Kui soovite pisikese tervist turgutada, siis soovitame proovida mei…" at bounding box center [141, 328] width 161 height 32
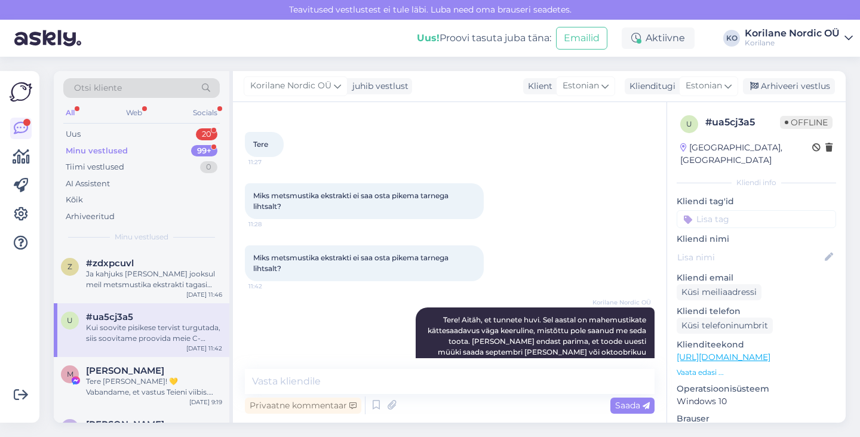
scroll to position [159, 0]
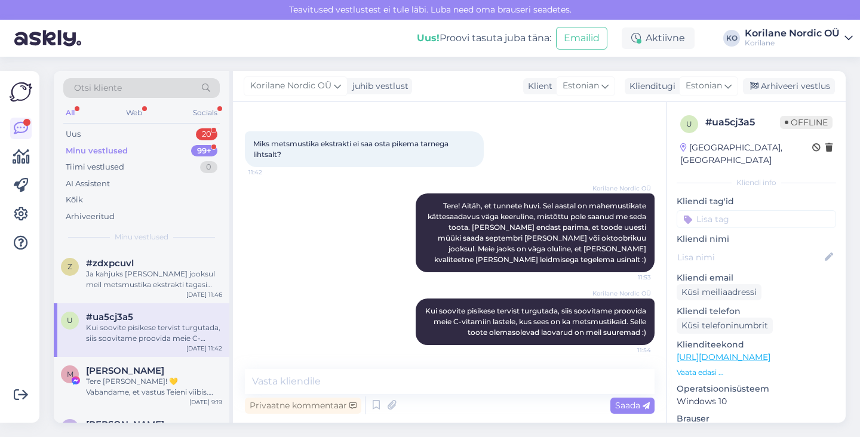
click at [487, 413] on div "Privaatne kommentaar Saada" at bounding box center [450, 405] width 410 height 23
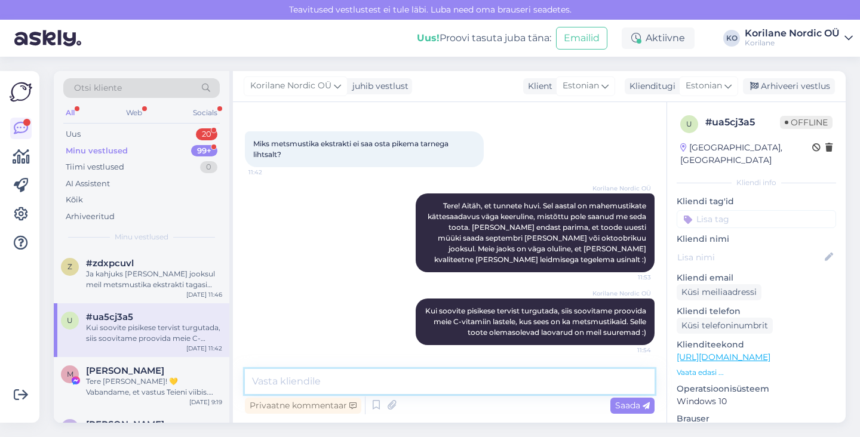
click at [469, 378] on textarea at bounding box center [450, 381] width 410 height 25
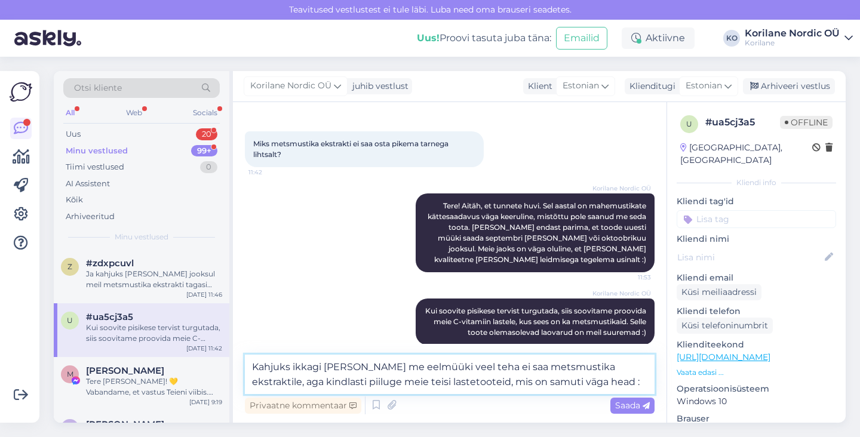
type textarea "Kahjuks ikkagi [PERSON_NAME] me eelmüüki veel teha ei saa metsmustika ekstrakti…"
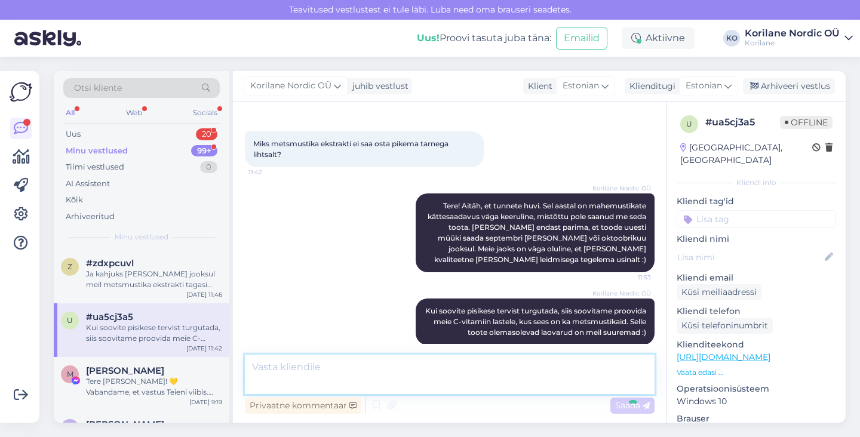
scroll to position [232, 0]
